Goal: Check status: Check status

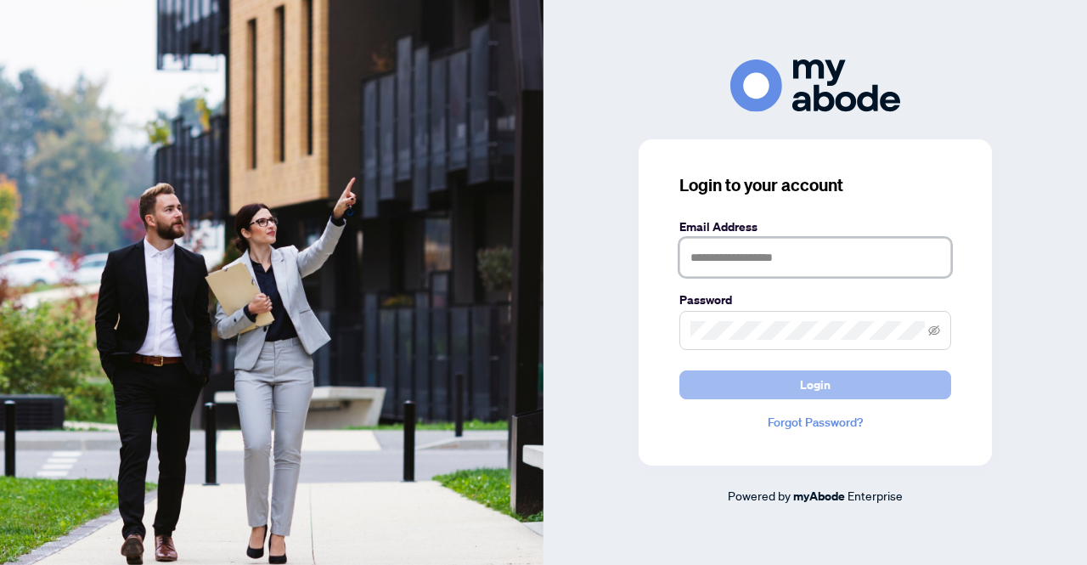
type input "**********"
click at [833, 389] on button "Login" at bounding box center [816, 384] width 272 height 29
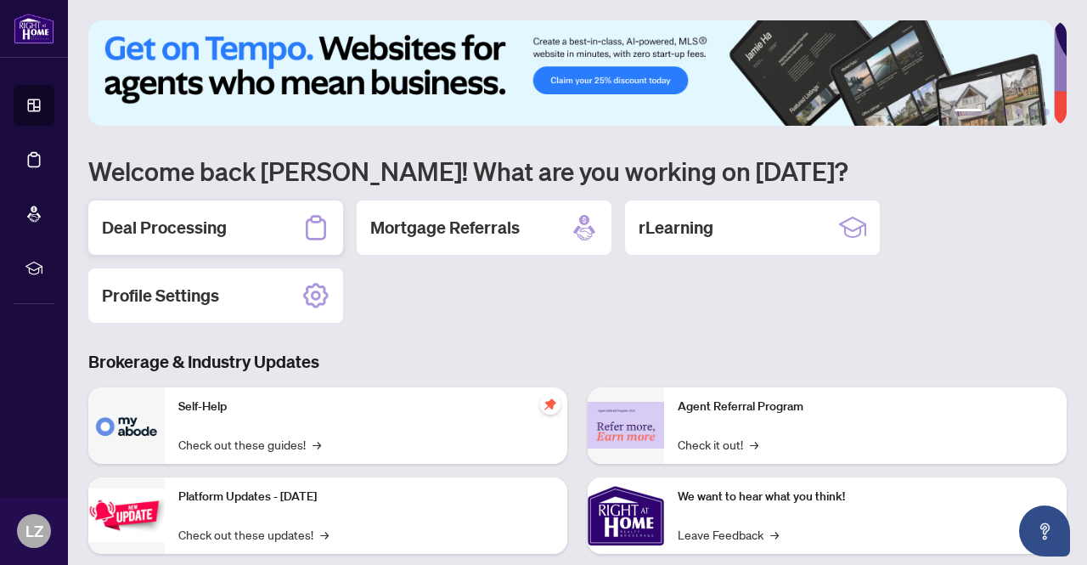
click at [218, 226] on h2 "Deal Processing" at bounding box center [164, 228] width 125 height 24
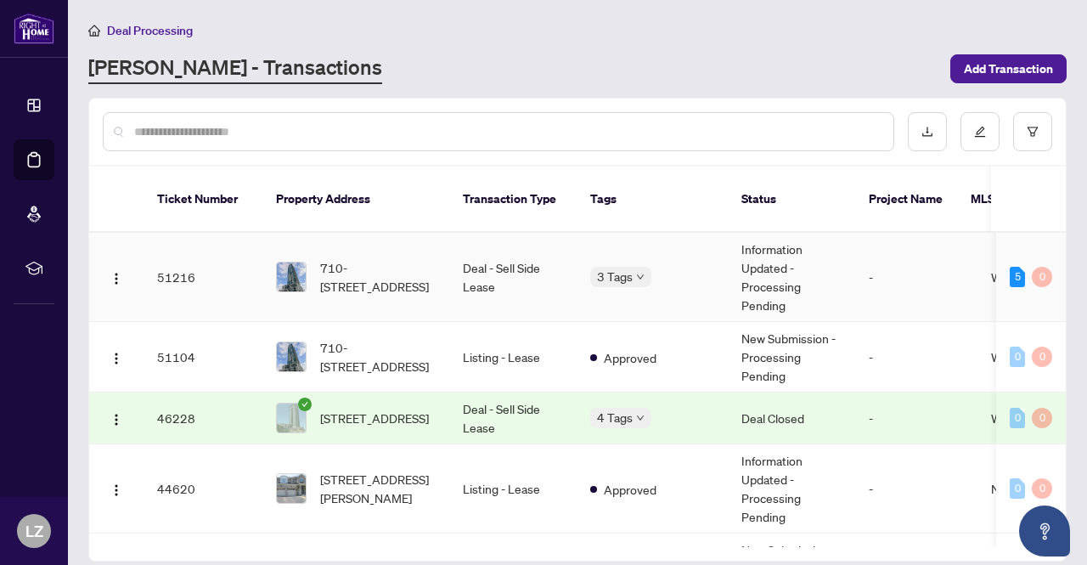
click at [780, 268] on td "Information Updated - Processing Pending" at bounding box center [791, 277] width 127 height 89
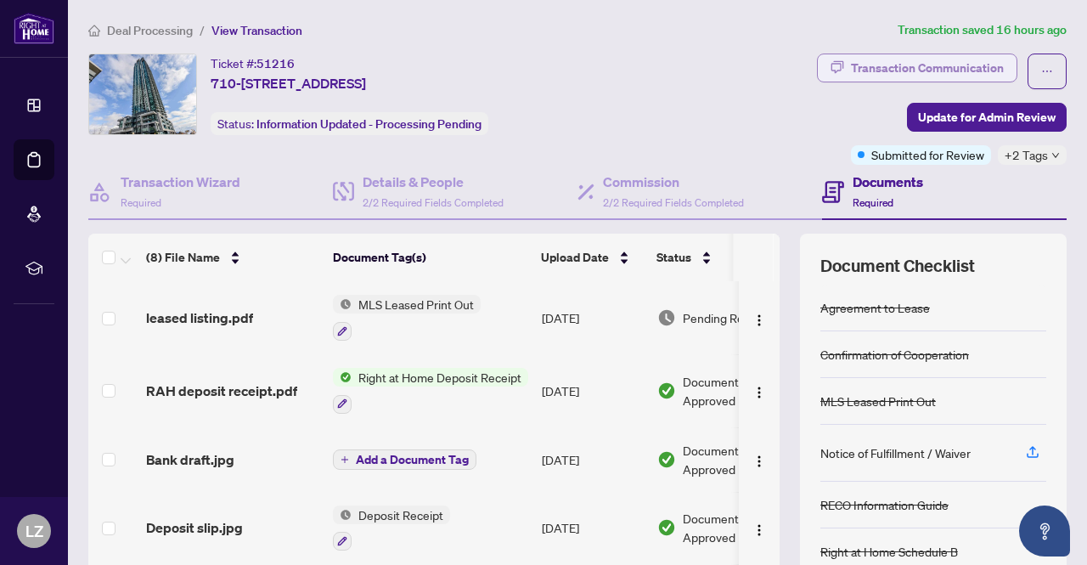
click at [890, 72] on div "Transaction Communication" at bounding box center [927, 67] width 153 height 27
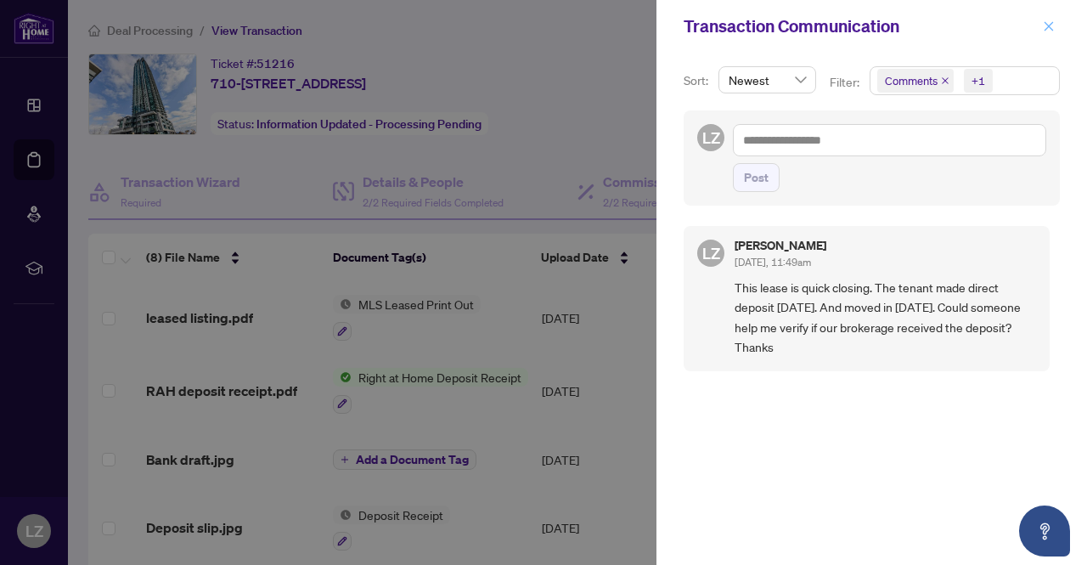
click at [1053, 23] on icon "close" at bounding box center [1049, 26] width 12 height 12
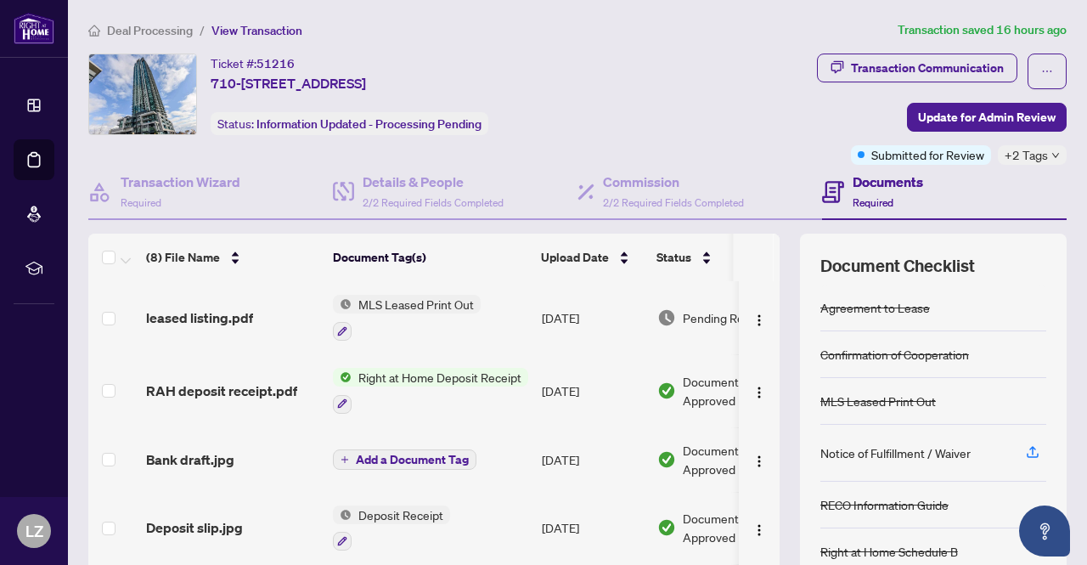
click at [789, 119] on div "Transaction Communication Update for Admin Review Submitted for Review +2 Tags" at bounding box center [862, 109] width 411 height 111
click at [624, 340] on td "[DATE]" at bounding box center [593, 317] width 116 height 73
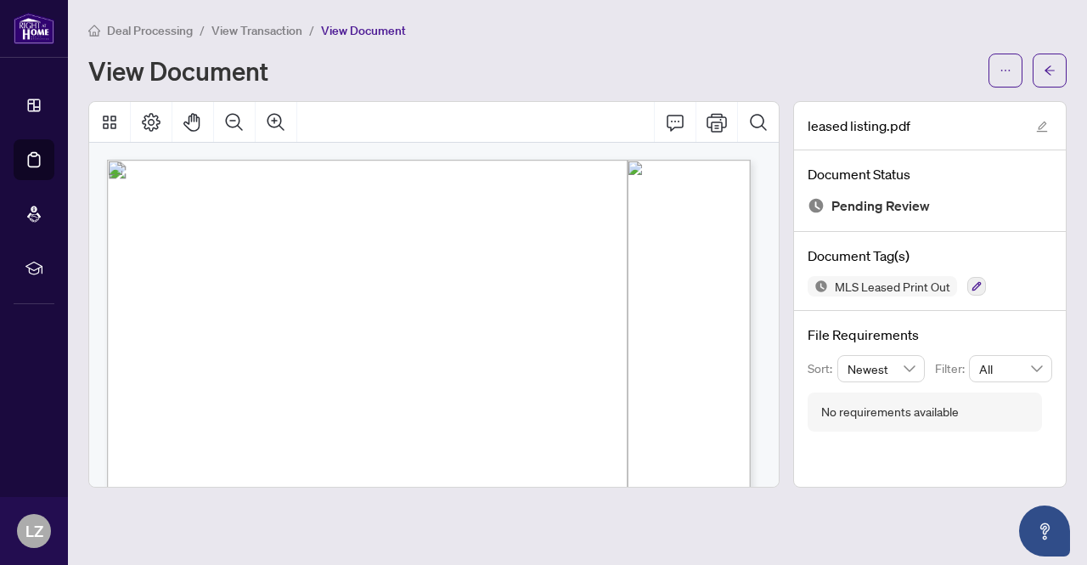
click at [817, 40] on div "Deal Processing / View Transaction / View Document View Document" at bounding box center [577, 53] width 979 height 67
